Goal: Task Accomplishment & Management: Manage account settings

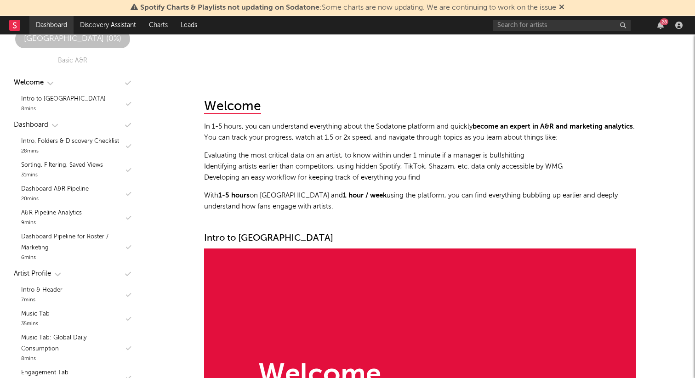
click at [44, 23] on link "Dashboard" at bounding box center [51, 25] width 44 height 18
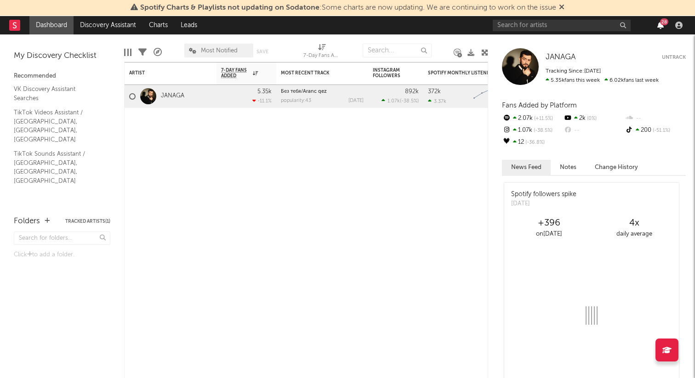
click at [660, 27] on icon "button" at bounding box center [661, 25] width 6 height 7
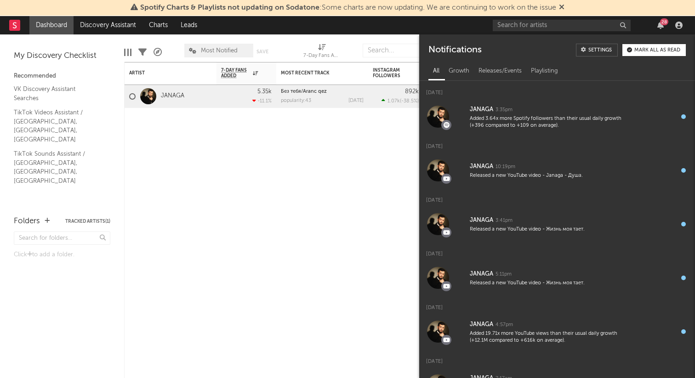
click at [657, 52] on div "Mark all as read" at bounding box center [658, 50] width 46 height 5
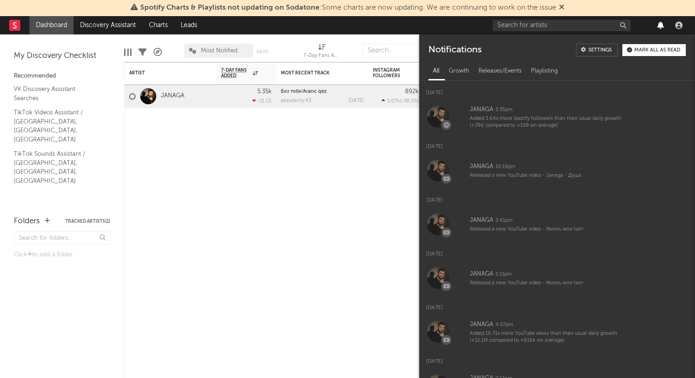
click at [661, 27] on icon "button" at bounding box center [661, 25] width 6 height 7
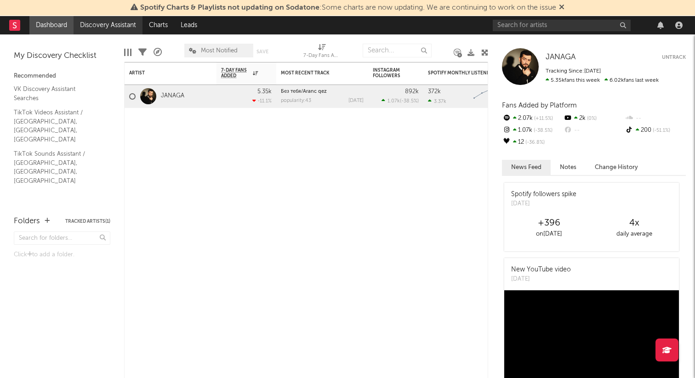
click at [120, 29] on link "Discovery Assistant" at bounding box center [108, 25] width 69 height 18
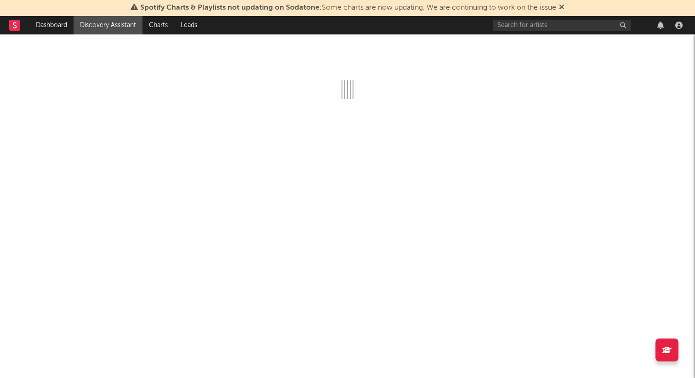
click at [567, 6] on div "Spotify Charts & Playlists not updating on Sodatone : Some charts are now updat…" at bounding box center [347, 8] width 695 height 16
click at [563, 8] on icon at bounding box center [562, 6] width 6 height 7
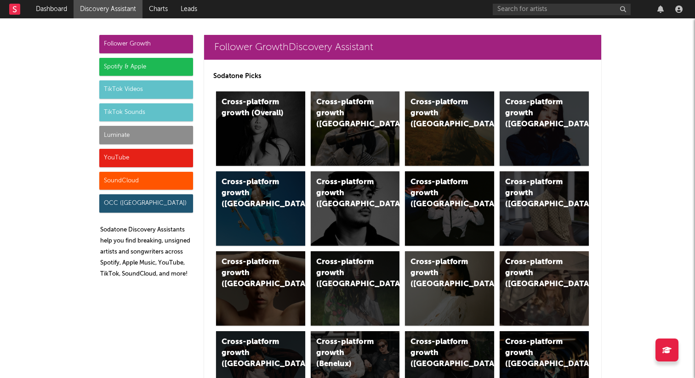
click at [156, 113] on div "TikTok Sounds" at bounding box center [146, 112] width 94 height 18
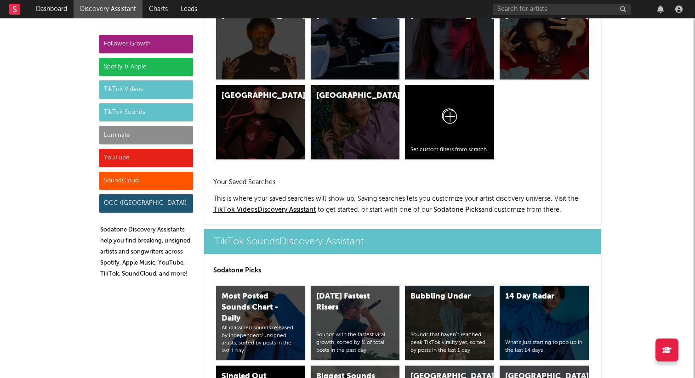
scroll to position [3072, 0]
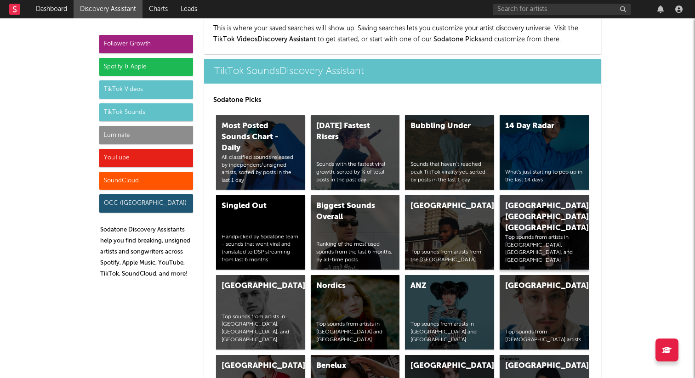
click at [523, 201] on div "[GEOGRAPHIC_DATA], [GEOGRAPHIC_DATA], [GEOGRAPHIC_DATA]" at bounding box center [536, 217] width 63 height 33
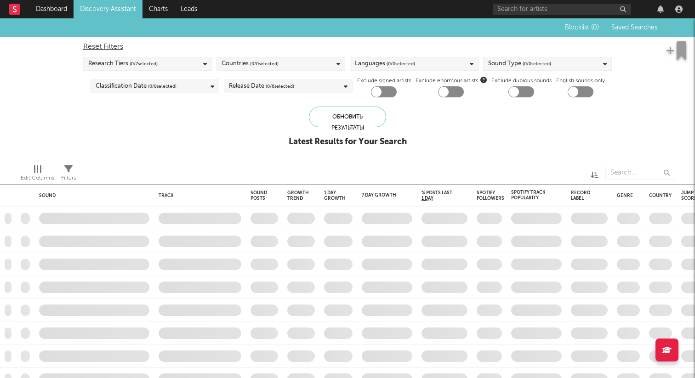
checkbox input "true"
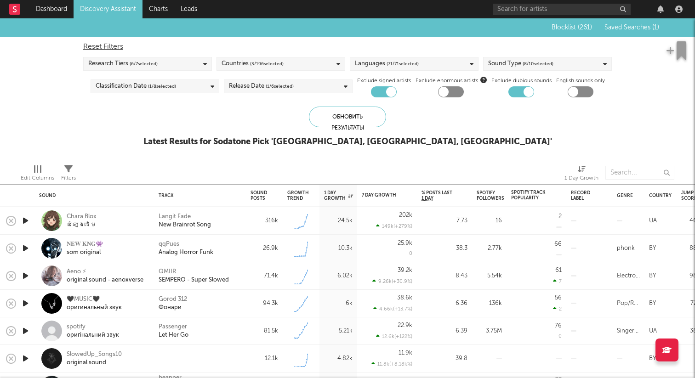
click at [647, 32] on div "Blocklist ( 261 ) Saved Searches ( 1 )" at bounding box center [600, 27] width 117 height 18
click at [640, 26] on span "Saved Searches ( 1 )" at bounding box center [632, 27] width 55 height 6
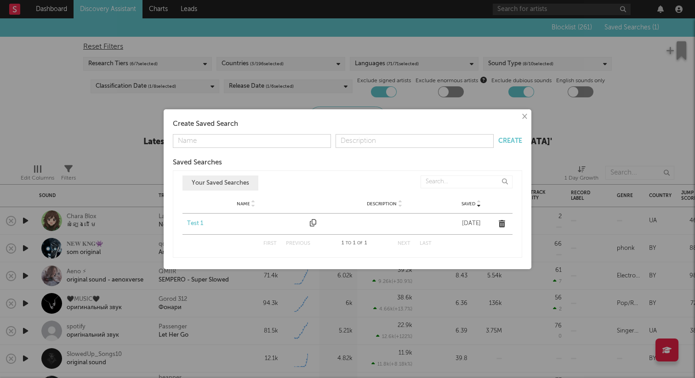
drag, startPoint x: 196, startPoint y: 224, endPoint x: 337, endPoint y: 193, distance: 143.6
click at [196, 224] on div "Test 1" at bounding box center [246, 223] width 118 height 9
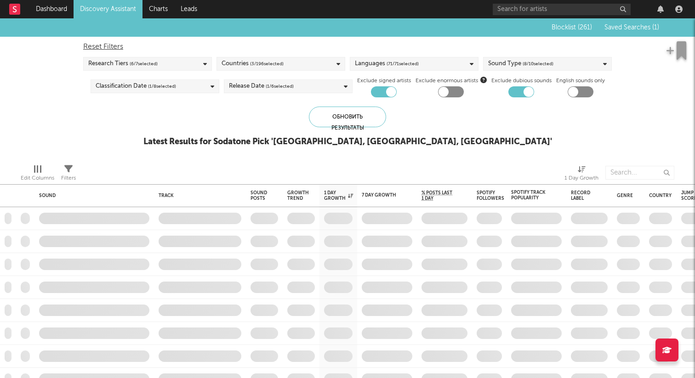
checkbox input "false"
